Goal: Find specific page/section: Find specific page/section

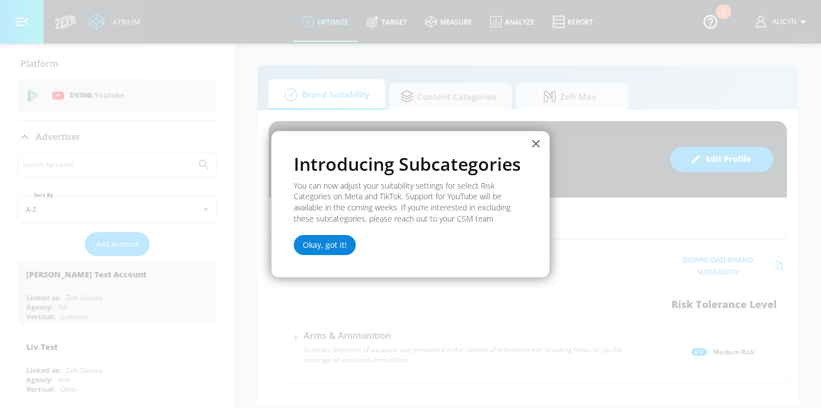
click at [341, 246] on button "Okay, got it!" at bounding box center [325, 245] width 62 height 20
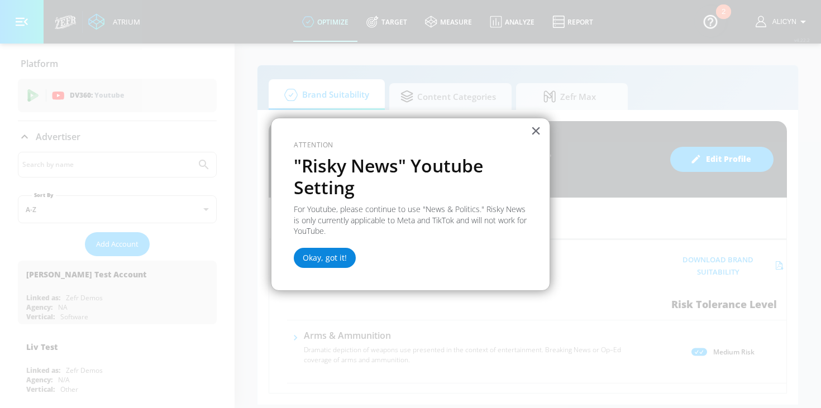
click at [343, 261] on button "Okay, got it!" at bounding box center [325, 258] width 62 height 20
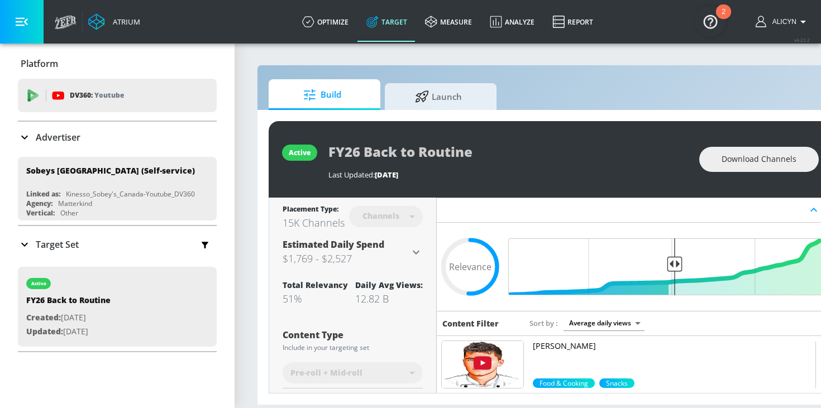
click at [314, 151] on div "active FY26 Back to Routine Last Updated: 2 days ago Download Channels Revise" at bounding box center [588, 159] width 638 height 76
